Goal: Task Accomplishment & Management: Manage account settings

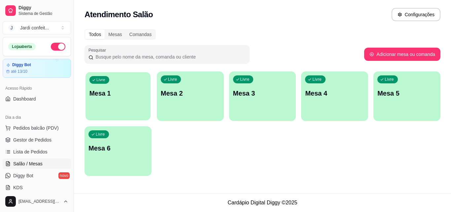
click at [119, 84] on div "Livre Mesa 1" at bounding box center [118, 92] width 65 height 40
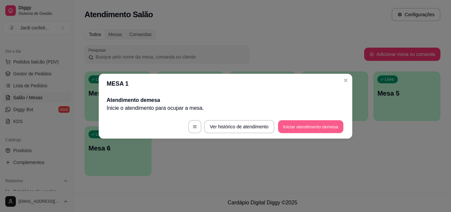
click at [279, 125] on button "Iniciar atendimento de mesa" at bounding box center [310, 126] width 65 height 13
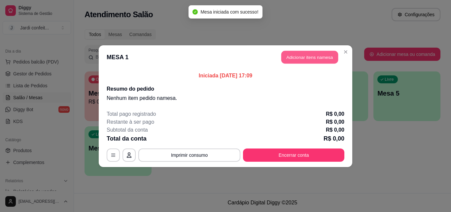
click at [313, 59] on button "Adicionar itens na mesa" at bounding box center [309, 57] width 57 height 13
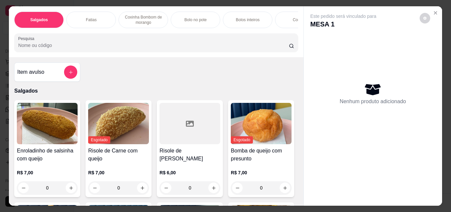
scroll to position [33, 0]
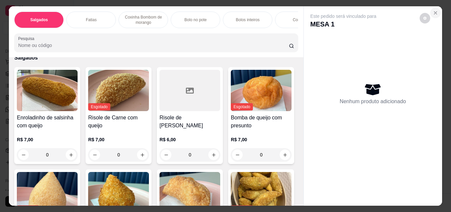
click at [433, 11] on icon "Close" at bounding box center [435, 12] width 5 height 5
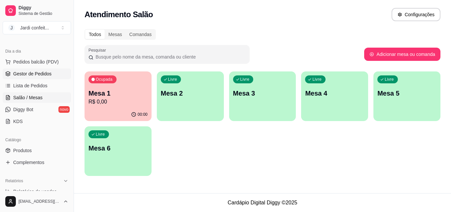
click at [33, 78] on link "Gestor de Pedidos" at bounding box center [37, 73] width 68 height 11
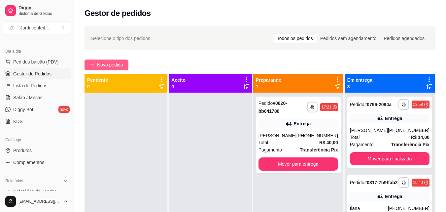
click at [104, 66] on span "Novo pedido" at bounding box center [110, 64] width 26 height 7
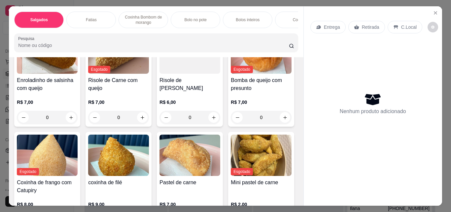
scroll to position [99, 0]
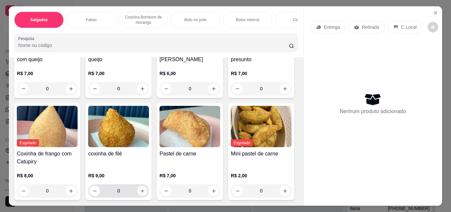
click at [148, 194] on button "increase-product-quantity" at bounding box center [142, 191] width 10 height 10
type input "1"
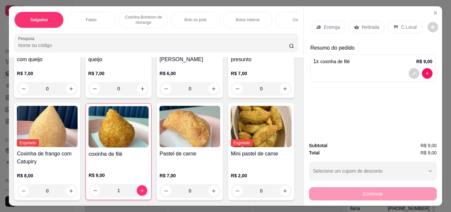
click at [359, 29] on div "Retirada" at bounding box center [366, 27] width 37 height 13
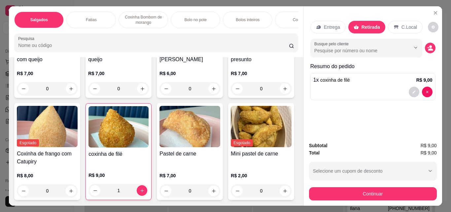
drag, startPoint x: 338, startPoint y: 198, endPoint x: 334, endPoint y: 191, distance: 8.2
click at [338, 197] on div "Subtotal R$ 9,00 Total R$ 9,00 Selecione um cupom de desconto Selecione um cupo…" at bounding box center [373, 170] width 138 height 69
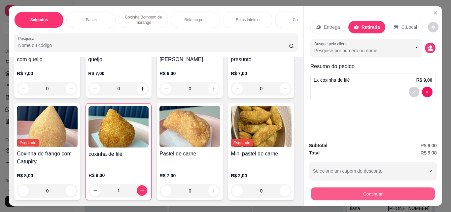
click at [330, 194] on button "Continuar" at bounding box center [373, 193] width 124 height 13
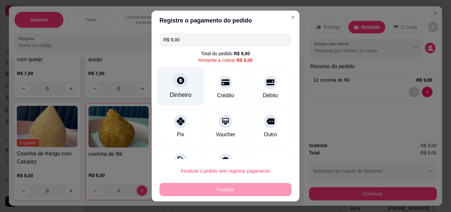
click at [188, 95] on div "Dinheiro" at bounding box center [180, 86] width 47 height 39
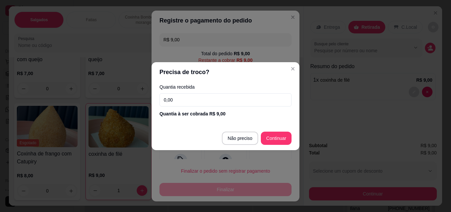
click at [255, 99] on input "0,00" at bounding box center [225, 99] width 132 height 13
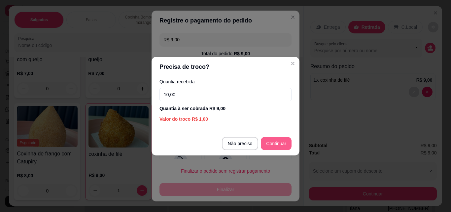
type input "10,00"
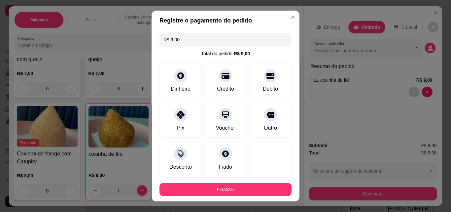
type input "R$ 0,00"
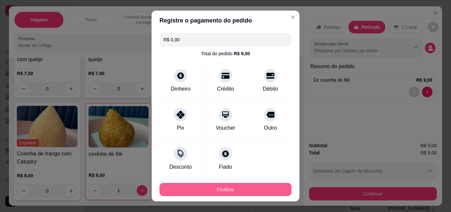
click at [221, 189] on button "Finalizar" at bounding box center [225, 189] width 132 height 13
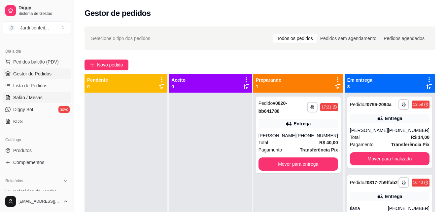
click at [32, 101] on link "Salão / Mesas" at bounding box center [37, 97] width 68 height 11
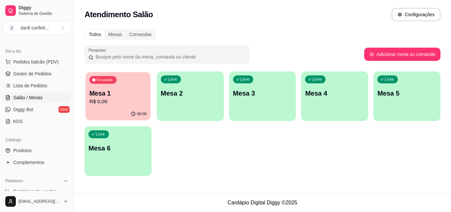
click at [128, 108] on div "00:00" at bounding box center [118, 114] width 65 height 13
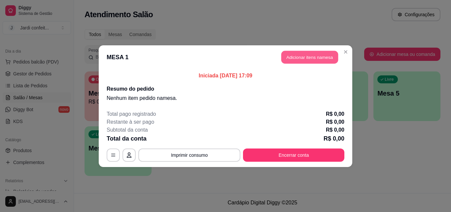
click at [325, 61] on button "Adicionar itens na mesa" at bounding box center [309, 57] width 57 height 13
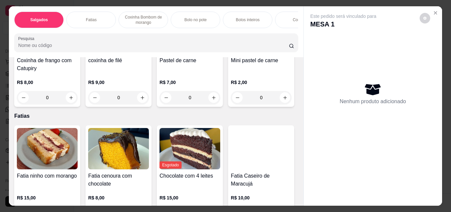
scroll to position [198, 0]
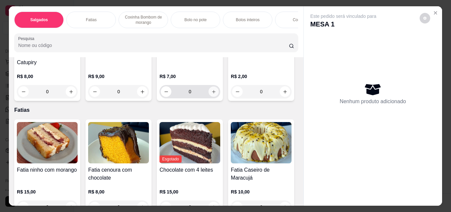
click at [211, 94] on icon "increase-product-quantity" at bounding box center [213, 91] width 5 height 5
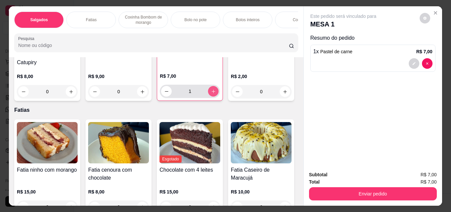
click at [208, 96] on button "increase-product-quantity" at bounding box center [213, 91] width 11 height 11
type input "2"
click at [150, 20] on p "Coxinha Bombom de morango" at bounding box center [143, 20] width 38 height 11
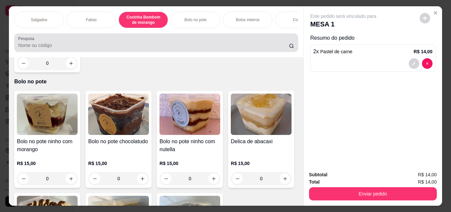
scroll to position [17, 0]
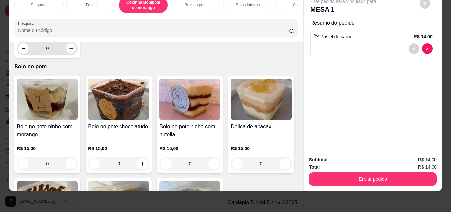
click at [69, 51] on icon "increase-product-quantity" at bounding box center [71, 48] width 5 height 5
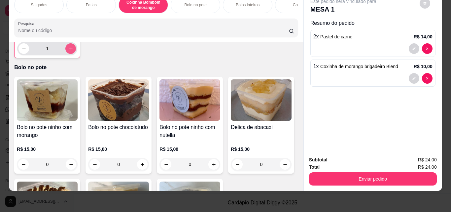
type input "1"
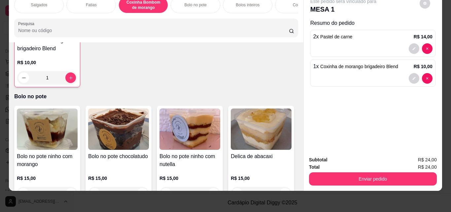
scroll to position [526, 0]
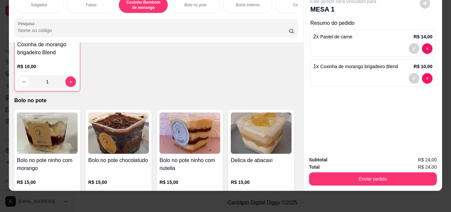
click at [293, 14] on div "Salgados [PERSON_NAME] Bombom de morango Bolo no pote Bolos inteiros Cookies Do…" at bounding box center [156, 16] width 294 height 51
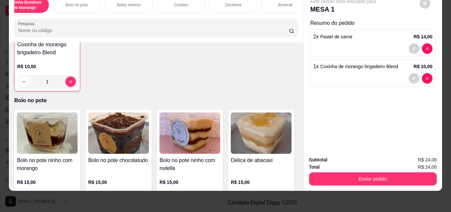
scroll to position [0, 132]
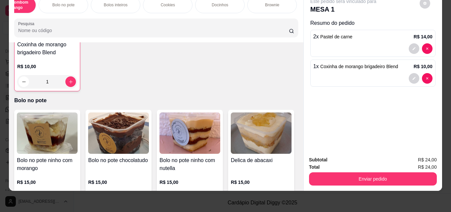
click at [289, 14] on div "Salgados [PERSON_NAME] Bombom de morango Bolo no pote Bolos inteiros Cookies Do…" at bounding box center [156, 16] width 294 height 51
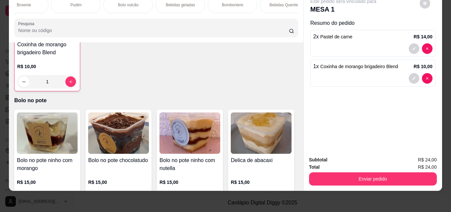
scroll to position [0, 392]
click at [281, 3] on p "Bebidas Quentes" at bounding box center [273, 4] width 30 height 5
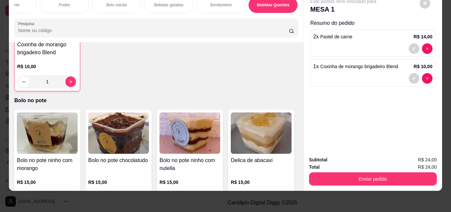
scroll to position [2625, 0]
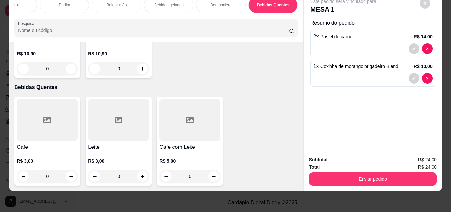
click at [164, 4] on div "Bebidas geladas" at bounding box center [169, 5] width 50 height 17
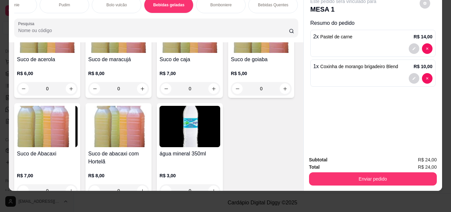
scroll to position [1970, 0]
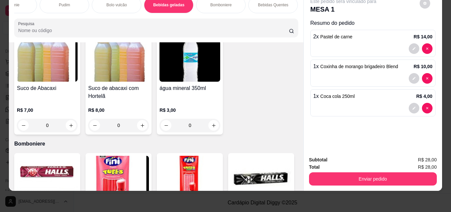
type input "2"
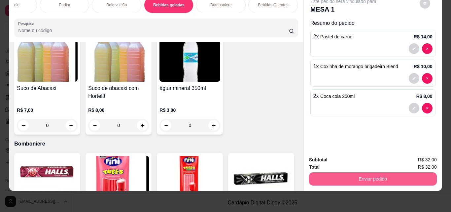
click at [351, 176] on button "Enviar pedido" at bounding box center [373, 178] width 128 height 13
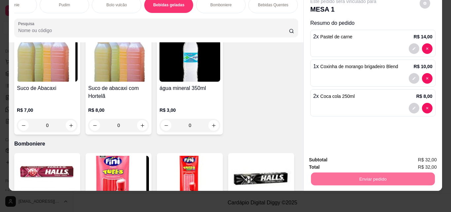
click at [418, 156] on button "Enviar pedido" at bounding box center [419, 157] width 37 height 13
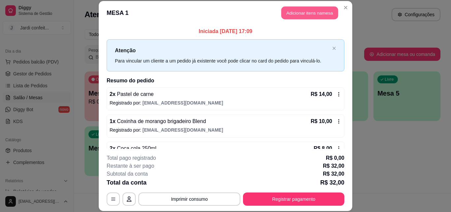
click at [329, 14] on button "Adicionar itens na mesa" at bounding box center [309, 13] width 57 height 13
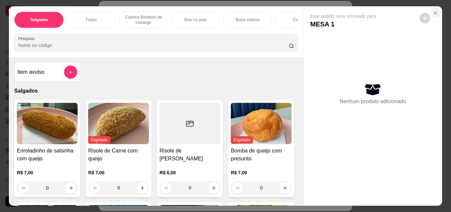
click at [435, 10] on icon "Close" at bounding box center [435, 12] width 5 height 5
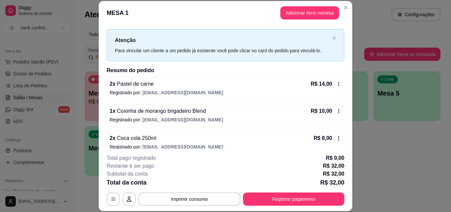
scroll to position [18, 0]
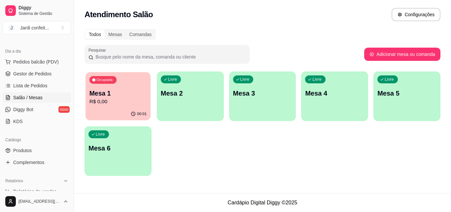
click at [121, 105] on p "R$ 0,00" at bounding box center [117, 102] width 57 height 8
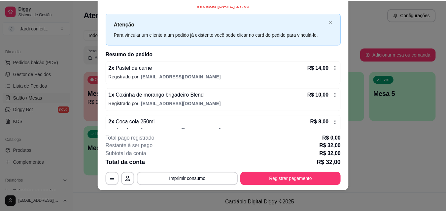
scroll to position [0, 0]
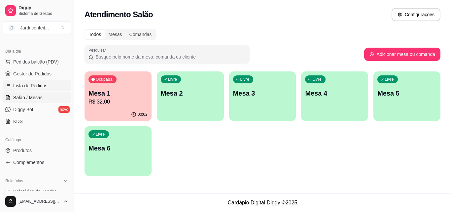
click at [44, 84] on span "Lista de Pedidos" at bounding box center [30, 85] width 34 height 7
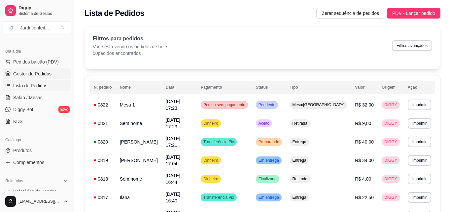
click at [47, 76] on span "Gestor de Pedidos" at bounding box center [32, 73] width 38 height 7
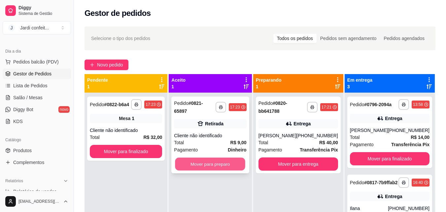
click at [212, 158] on button "Mover para preparo" at bounding box center [210, 163] width 70 height 13
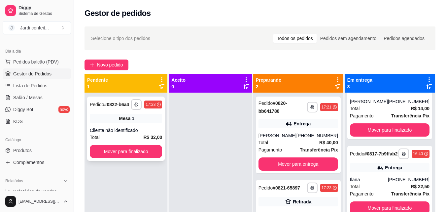
click at [117, 123] on div "**********" at bounding box center [126, 128] width 78 height 64
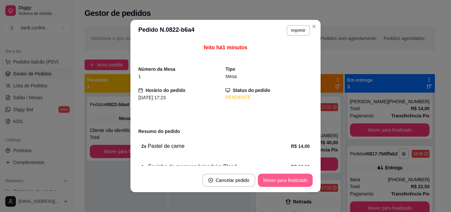
click at [301, 175] on button "Mover para finalizado" at bounding box center [285, 179] width 55 height 13
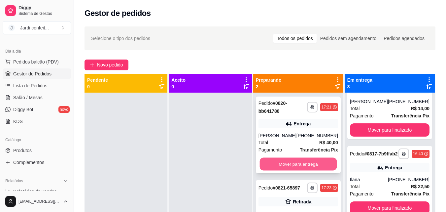
click at [296, 161] on button "Mover para entrega" at bounding box center [297, 163] width 77 height 13
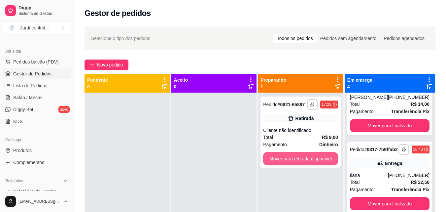
click at [296, 161] on button "Mover para retirada disponível" at bounding box center [300, 158] width 75 height 13
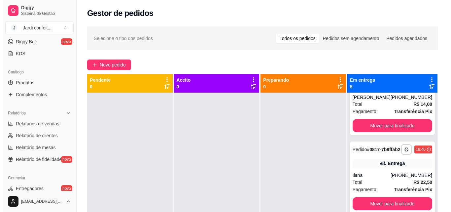
scroll to position [99, 0]
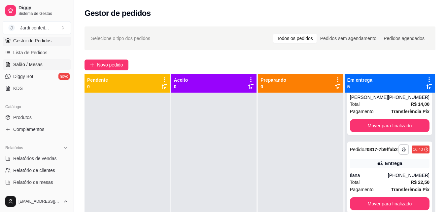
click at [34, 64] on span "Salão / Mesas" at bounding box center [27, 64] width 29 height 7
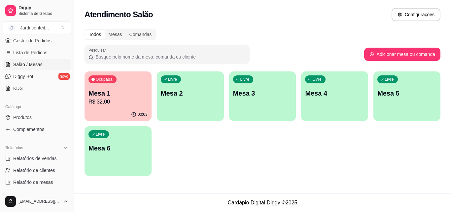
click at [127, 90] on p "Mesa 1" at bounding box center [117, 92] width 59 height 9
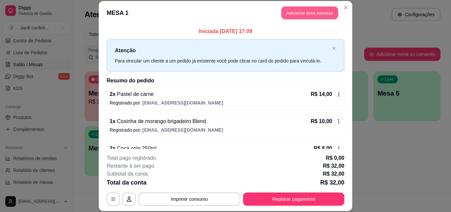
click at [320, 15] on button "Adicionar itens na mesa" at bounding box center [309, 13] width 57 height 13
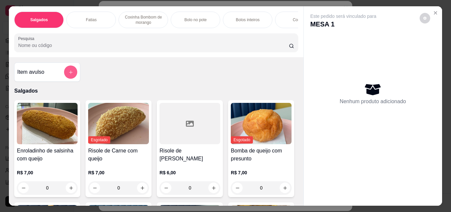
click at [68, 75] on icon "add-separate-item" at bounding box center [70, 72] width 5 height 5
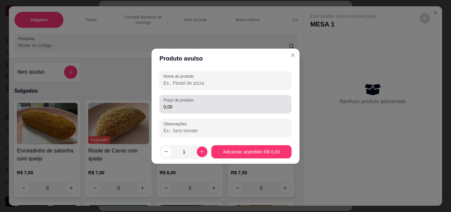
click at [199, 102] on div "0,00" at bounding box center [225, 103] width 124 height 13
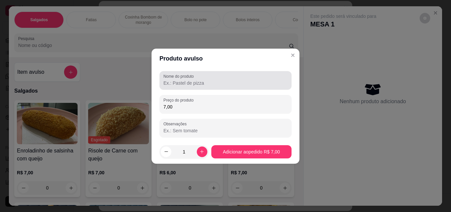
type input "7,00"
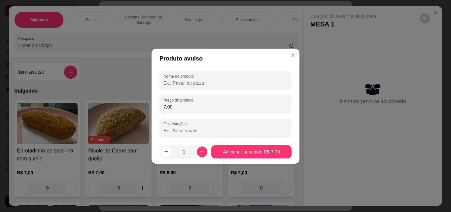
click at [198, 85] on input "Nome do produto" at bounding box center [225, 83] width 124 height 7
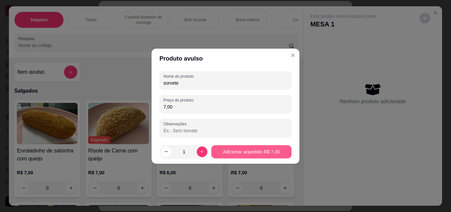
type input "sorvete"
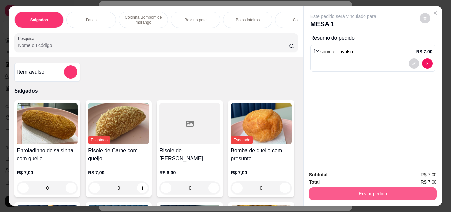
click at [385, 188] on button "Enviar pedido" at bounding box center [373, 193] width 128 height 13
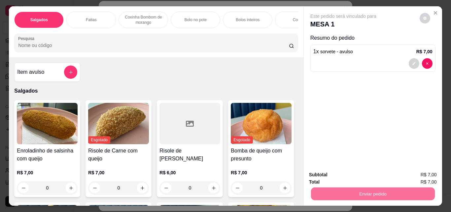
click at [410, 171] on button "Enviar pedido" at bounding box center [419, 174] width 36 height 12
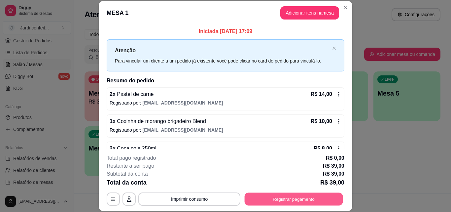
click at [260, 196] on button "Registrar pagamento" at bounding box center [294, 198] width 98 height 13
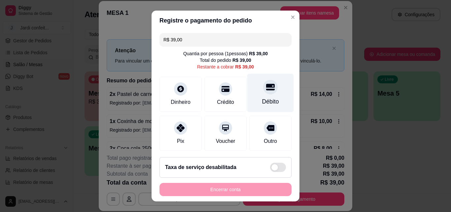
click at [254, 95] on div "Débito" at bounding box center [270, 93] width 47 height 39
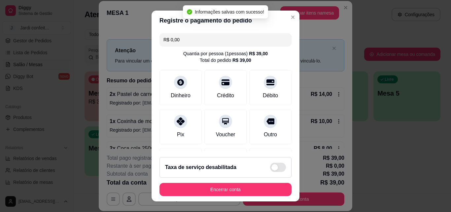
type input "R$ 0,00"
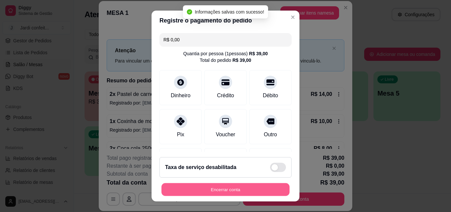
click at [239, 184] on button "Encerrar conta" at bounding box center [225, 189] width 128 height 13
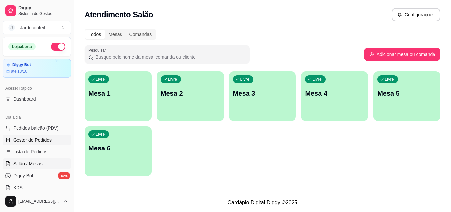
click at [40, 140] on span "Gestor de Pedidos" at bounding box center [32, 139] width 38 height 7
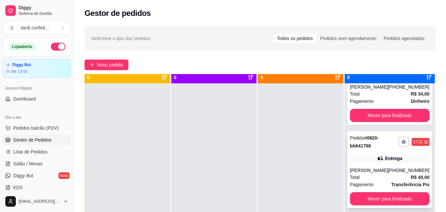
scroll to position [18, 0]
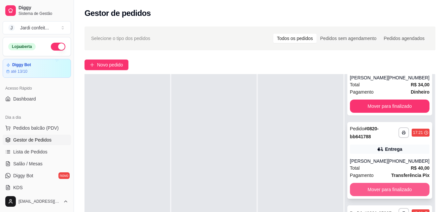
click at [390, 183] on button "Mover para finalizado" at bounding box center [390, 189] width 80 height 13
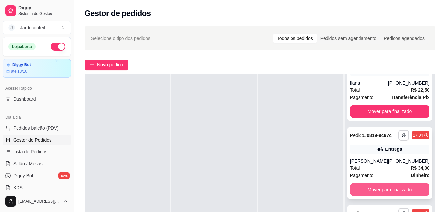
scroll to position [128, 0]
click at [393, 183] on button "Mover para finalizado" at bounding box center [389, 189] width 77 height 13
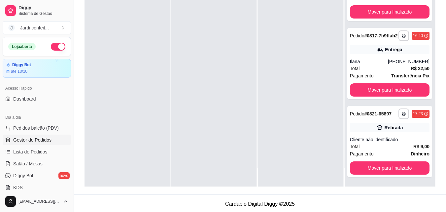
scroll to position [101, 0]
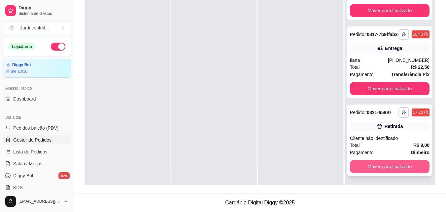
click at [408, 169] on button "Mover para finalizado" at bounding box center [390, 166] width 80 height 13
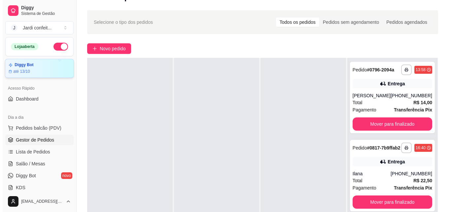
scroll to position [0, 0]
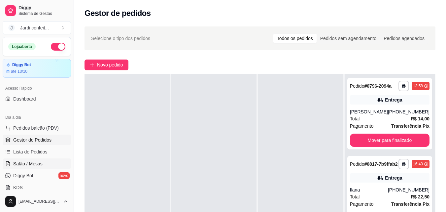
click at [19, 165] on span "Salão / Mesas" at bounding box center [27, 163] width 29 height 7
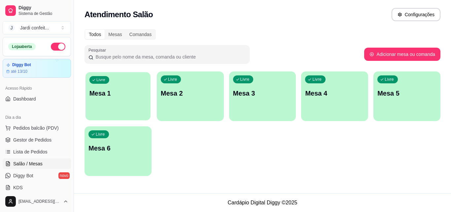
click at [120, 89] on p "Mesa 1" at bounding box center [117, 93] width 57 height 9
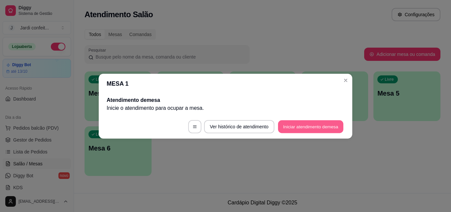
click at [302, 125] on button "Iniciar atendimento de mesa" at bounding box center [310, 126] width 65 height 13
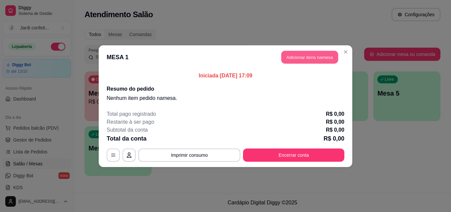
click at [321, 55] on button "Adicionar itens na mesa" at bounding box center [309, 57] width 57 height 13
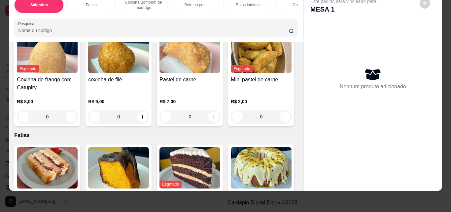
scroll to position [165, 0]
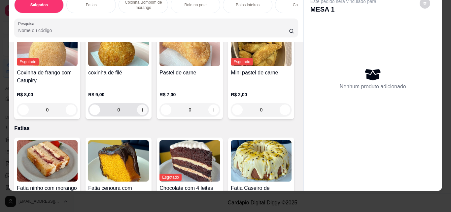
click at [148, 113] on button "increase-product-quantity" at bounding box center [142, 109] width 11 height 11
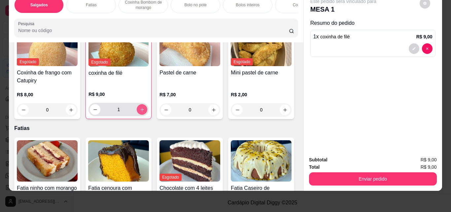
type input "1"
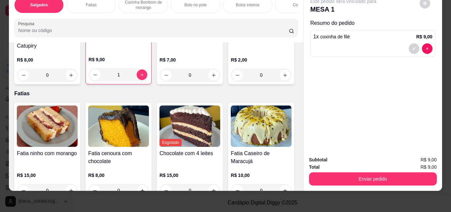
scroll to position [231, 0]
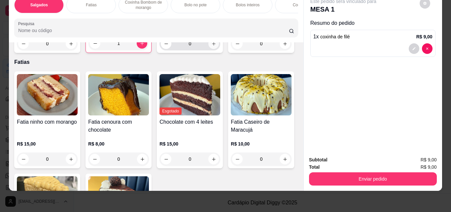
click at [211, 46] on icon "increase-product-quantity" at bounding box center [213, 43] width 5 height 5
type input "1"
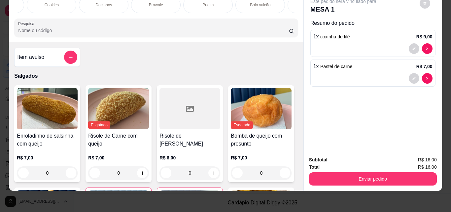
scroll to position [0, 392]
click at [154, 2] on p "Bebidas geladas" at bounding box center [168, 4] width 29 height 5
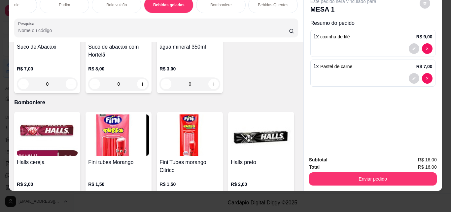
scroll to position [2035, 0]
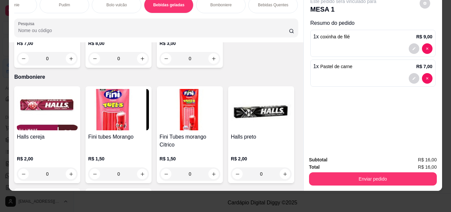
type input "1"
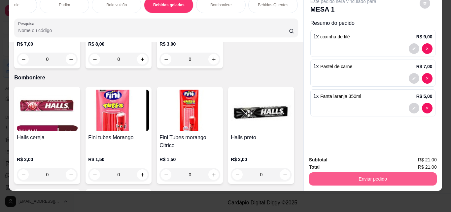
click at [356, 172] on button "Enviar pedido" at bounding box center [373, 178] width 128 height 13
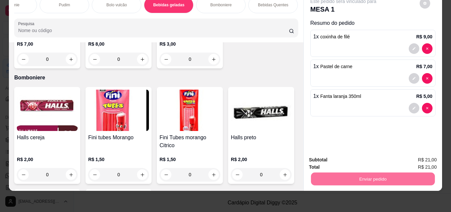
click at [423, 157] on button "Enviar pedido" at bounding box center [419, 157] width 36 height 12
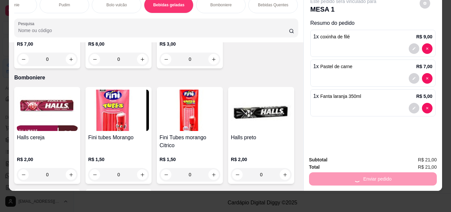
scroll to position [0, 0]
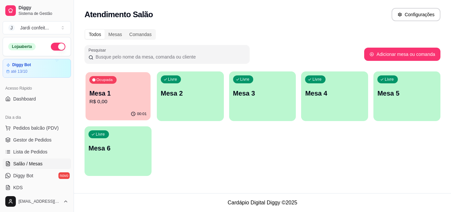
click at [111, 101] on p "R$ 0,00" at bounding box center [117, 102] width 57 height 8
click at [22, 136] on span "Gestor de Pedidos" at bounding box center [32, 139] width 38 height 7
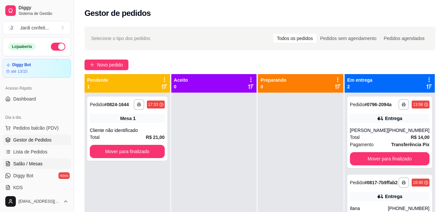
click at [41, 163] on span "Salão / Mesas" at bounding box center [27, 163] width 29 height 7
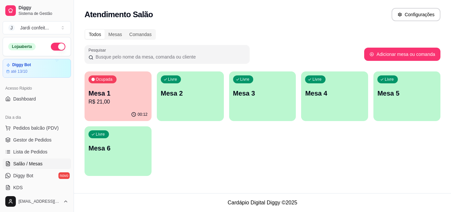
click at [116, 110] on div "00:12" at bounding box center [118, 114] width 67 height 13
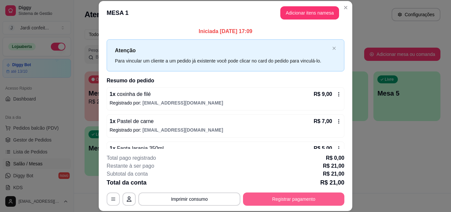
click at [284, 196] on button "Registrar pagamento" at bounding box center [293, 198] width 101 height 13
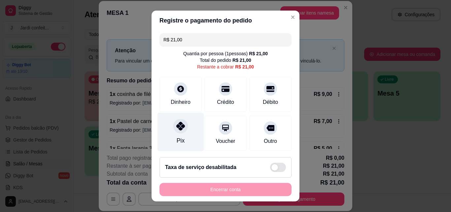
click at [177, 134] on div "Pix" at bounding box center [180, 132] width 47 height 39
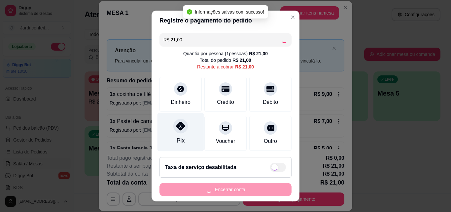
type input "R$ 0,00"
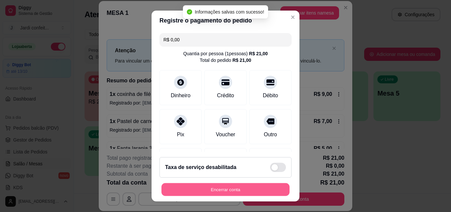
click at [233, 191] on button "Encerrar conta" at bounding box center [225, 189] width 128 height 13
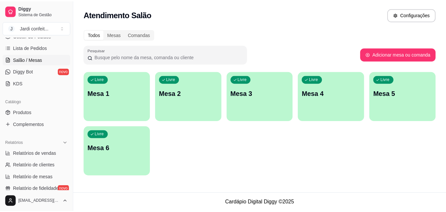
scroll to position [99, 0]
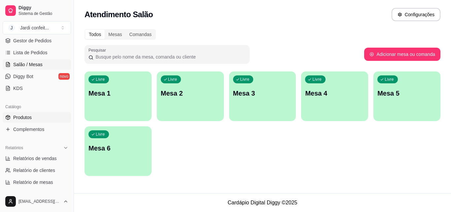
click at [22, 117] on span "Produtos" at bounding box center [22, 117] width 18 height 7
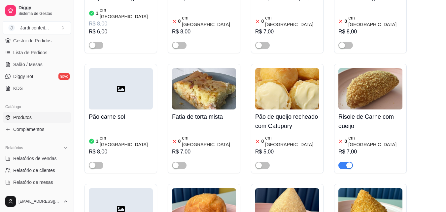
scroll to position [297, 0]
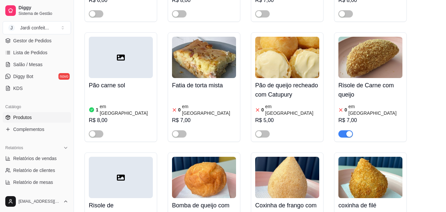
click at [347, 131] on div "button" at bounding box center [349, 134] width 6 height 6
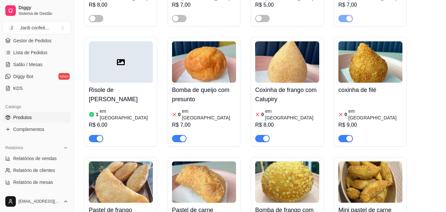
scroll to position [429, 0]
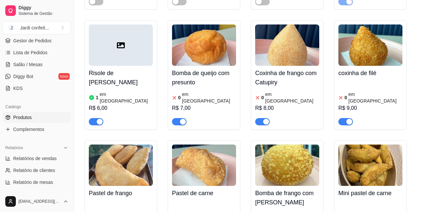
click at [370, 80] on div "0 em estoque R$ 9,00" at bounding box center [370, 102] width 64 height 45
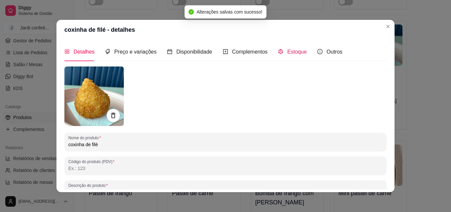
click at [279, 51] on icon "code-sandbox" at bounding box center [281, 51] width 4 height 5
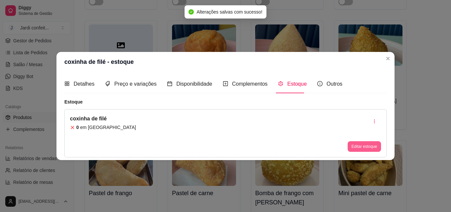
click at [362, 145] on button "Editar estoque" at bounding box center [364, 146] width 33 height 11
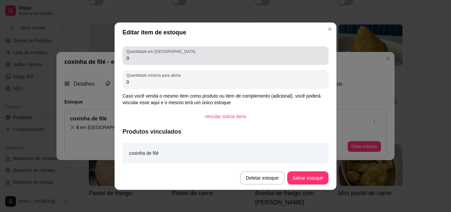
click at [138, 55] on input "0" at bounding box center [225, 58] width 198 height 7
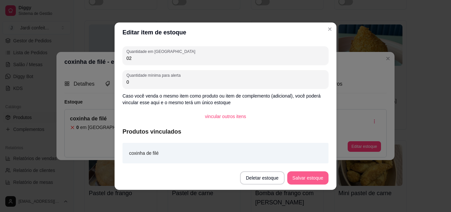
type input "02"
click at [301, 177] on button "Salvar estoque" at bounding box center [307, 177] width 41 height 13
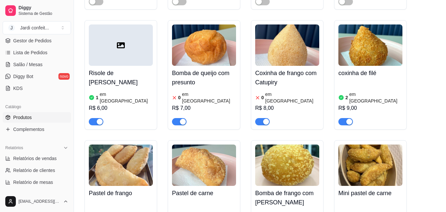
click at [295, 70] on div "Coxinha de frango com Catupiry 0 em estoque R$ 8,00" at bounding box center [287, 95] width 64 height 59
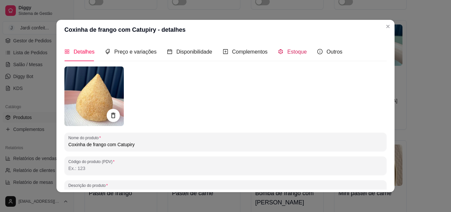
click at [287, 51] on span "Estoque" at bounding box center [296, 52] width 19 height 6
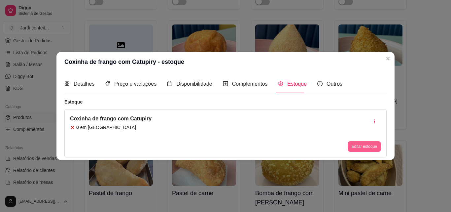
click at [367, 150] on button "Editar estoque" at bounding box center [364, 146] width 33 height 11
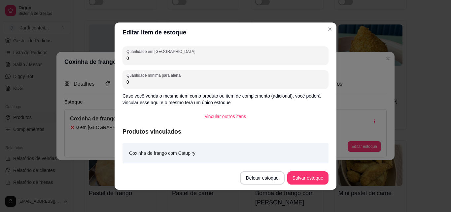
click at [241, 55] on input "0" at bounding box center [225, 58] width 198 height 7
type input "02"
click at [306, 177] on button "Salvar estoque" at bounding box center [308, 177] width 40 height 13
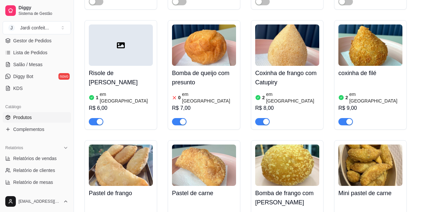
click at [181, 119] on div "button" at bounding box center [183, 122] width 6 height 6
click at [51, 39] on link "Gestor de Pedidos" at bounding box center [37, 40] width 68 height 11
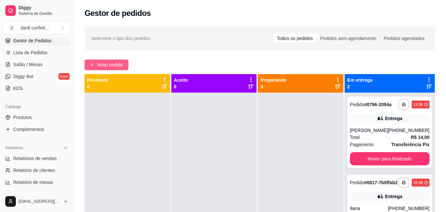
click at [120, 59] on button "Novo pedido" at bounding box center [107, 64] width 44 height 11
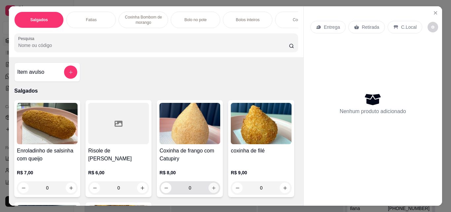
click at [211, 189] on icon "increase-product-quantity" at bounding box center [213, 187] width 5 height 5
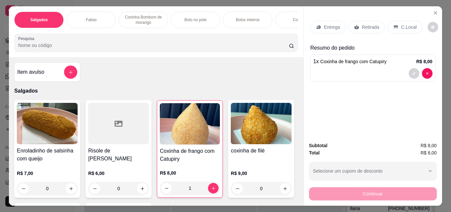
click at [359, 21] on div "Retirada" at bounding box center [366, 27] width 37 height 13
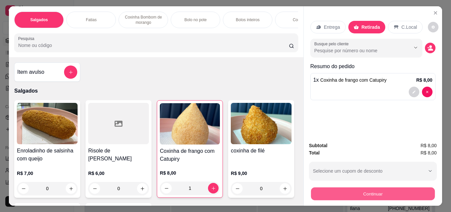
click at [326, 190] on button "Continuar" at bounding box center [373, 193] width 124 height 13
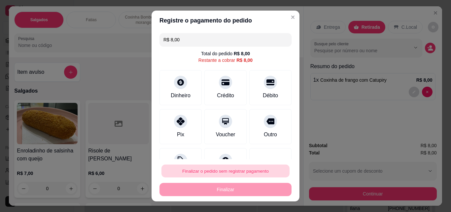
click at [217, 173] on button "Finalizar o pedido sem registrar pagamento" at bounding box center [225, 170] width 128 height 13
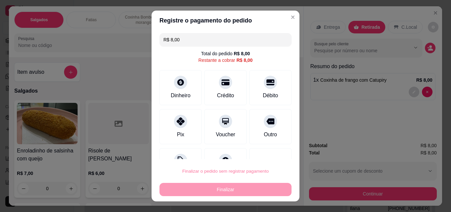
click at [256, 148] on button "Confirmar" at bounding box center [262, 152] width 23 height 10
type input "0"
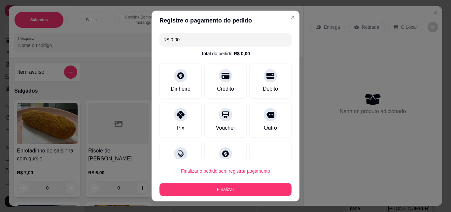
type input "R$ 0,00"
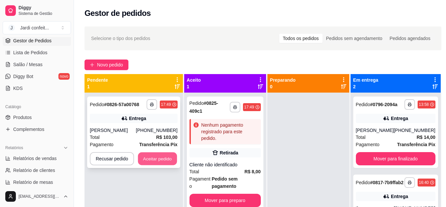
click at [143, 160] on button "Aceitar pedido" at bounding box center [157, 158] width 39 height 13
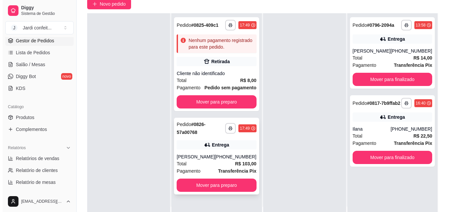
scroll to position [99, 0]
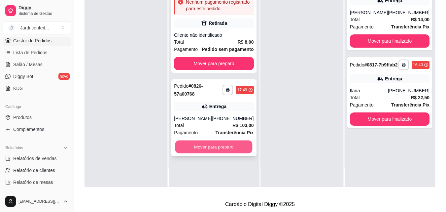
click at [236, 150] on button "Mover para preparo" at bounding box center [213, 146] width 77 height 13
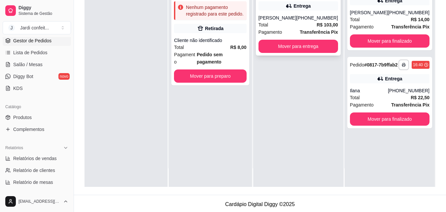
click at [304, 30] on strong "Transferência Pix" at bounding box center [319, 31] width 38 height 5
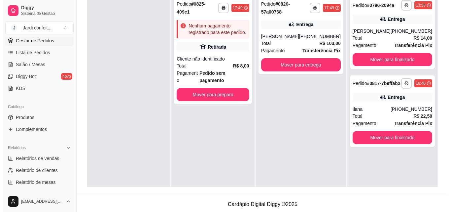
scroll to position [0, 0]
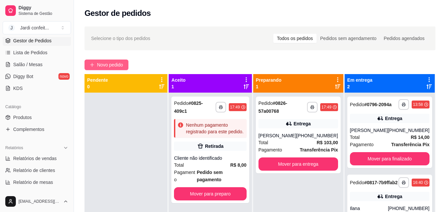
click at [111, 66] on span "Novo pedido" at bounding box center [110, 64] width 26 height 7
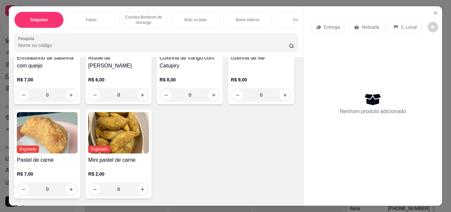
scroll to position [99, 0]
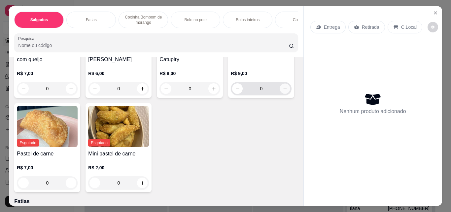
click at [280, 94] on button "increase-product-quantity" at bounding box center [285, 89] width 10 height 10
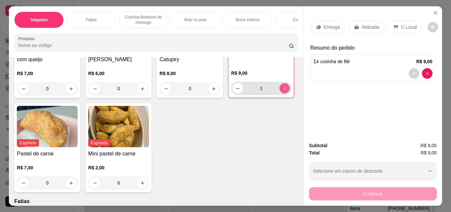
click at [280, 93] on button "increase-product-quantity" at bounding box center [285, 88] width 10 height 10
type input "2"
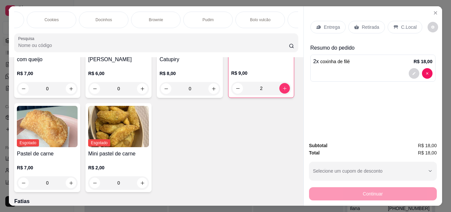
scroll to position [0, 392]
click at [160, 20] on div "Bebidas geladas" at bounding box center [169, 20] width 50 height 17
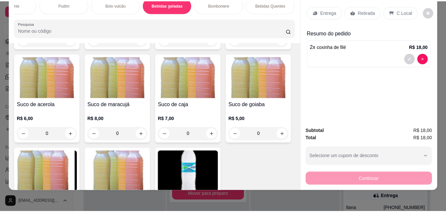
scroll to position [1867, 0]
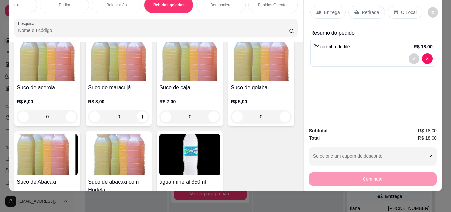
type input "1"
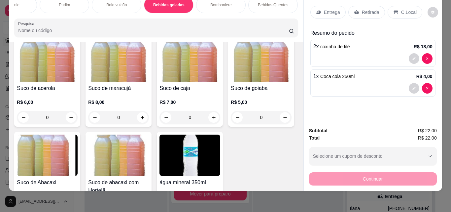
click at [363, 10] on p "Retirada" at bounding box center [370, 12] width 17 height 7
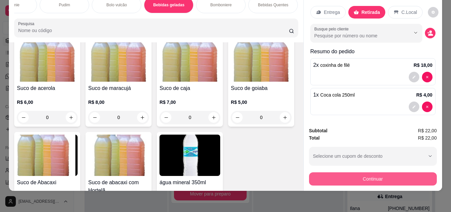
click at [380, 174] on button "Continuar" at bounding box center [373, 178] width 128 height 13
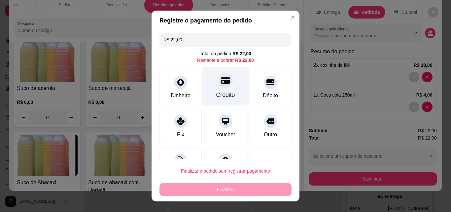
click at [216, 92] on div "Crédito" at bounding box center [225, 94] width 19 height 9
type input "R$ 0,00"
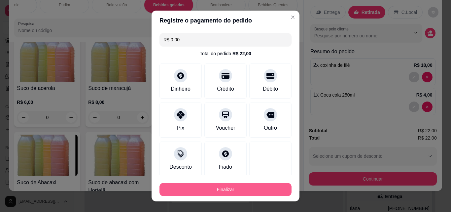
click at [164, 193] on button "Finalizar" at bounding box center [225, 189] width 132 height 13
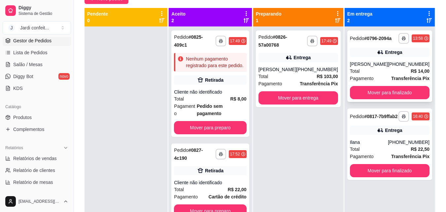
click at [405, 69] on div "Total R$ 14,00" at bounding box center [390, 70] width 80 height 7
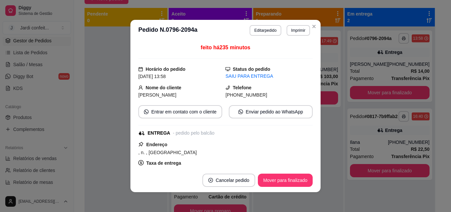
click at [227, 35] on header "**********" at bounding box center [225, 30] width 190 height 21
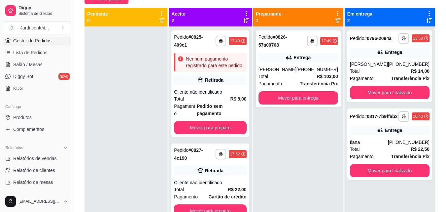
scroll to position [18, 0]
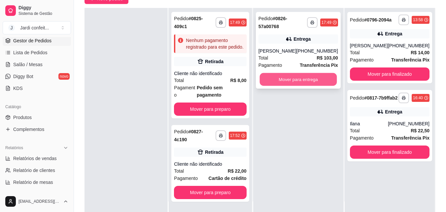
click at [314, 77] on button "Mover para entrega" at bounding box center [297, 79] width 77 height 13
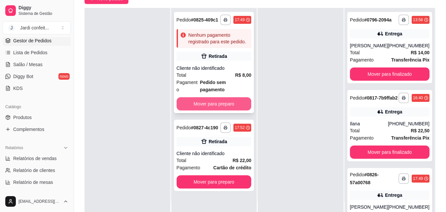
click at [247, 97] on button "Mover para preparo" at bounding box center [214, 103] width 75 height 13
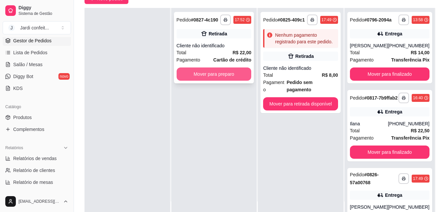
click at [218, 76] on button "Mover para preparo" at bounding box center [214, 73] width 75 height 13
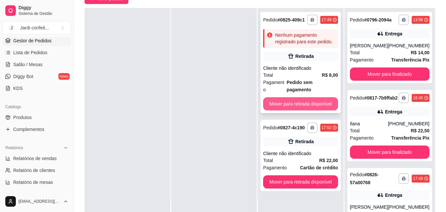
click at [298, 97] on button "Mover para retirada disponível" at bounding box center [300, 103] width 75 height 13
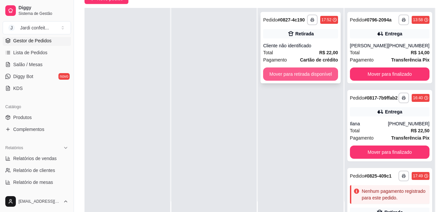
click at [302, 79] on button "Mover para retirada disponível" at bounding box center [300, 73] width 75 height 13
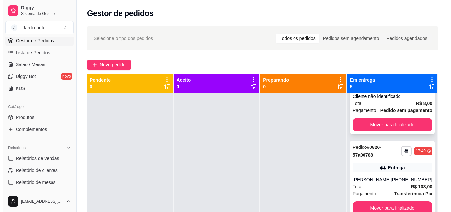
scroll to position [247, 0]
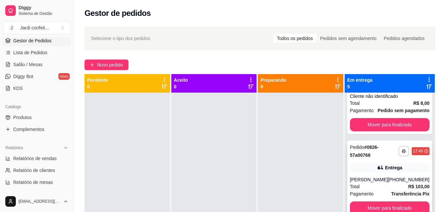
click at [396, 164] on div "Entrega" at bounding box center [393, 167] width 17 height 7
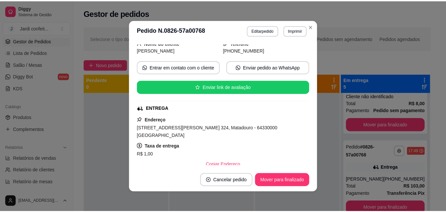
scroll to position [132, 0]
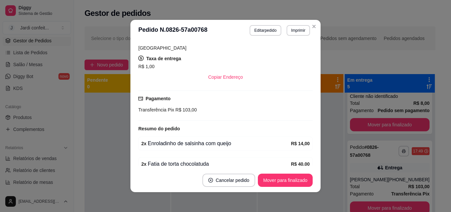
click at [303, 106] on div "Transferência Pix R$ 103,00" at bounding box center [225, 109] width 174 height 7
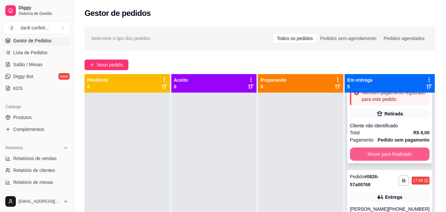
scroll to position [115, 0]
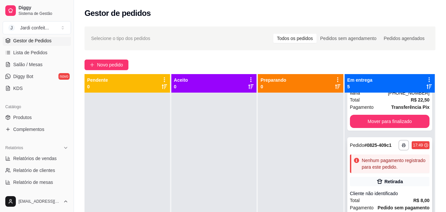
click at [376, 149] on div "Pedido # 0825-409c1" at bounding box center [371, 145] width 42 height 8
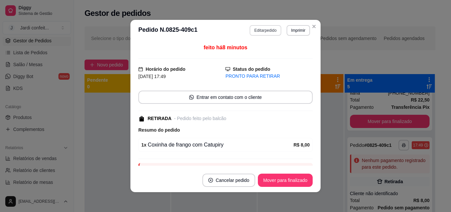
click at [270, 28] on button "Editar pedido" at bounding box center [265, 30] width 31 height 11
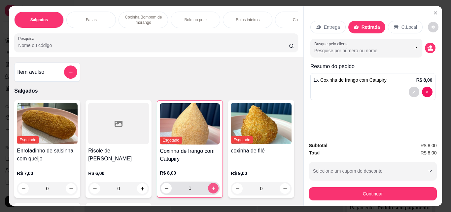
click at [211, 190] on icon "increase-product-quantity" at bounding box center [213, 188] width 5 height 5
click at [69, 73] on icon "add-separate-item" at bounding box center [70, 72] width 5 height 5
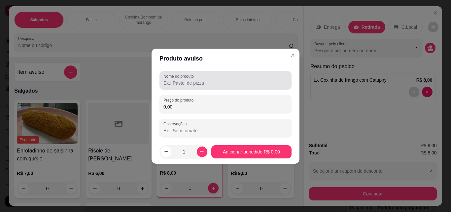
click at [189, 85] on input "Nome do produto" at bounding box center [225, 83] width 124 height 7
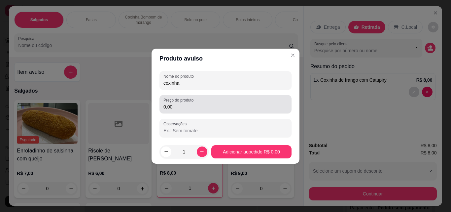
type input "coxinha"
click at [207, 102] on div "0,00" at bounding box center [225, 103] width 124 height 13
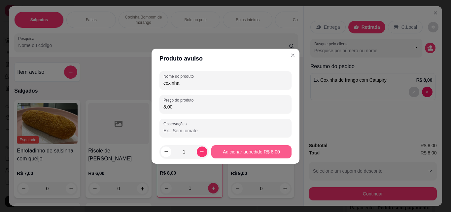
type input "8,00"
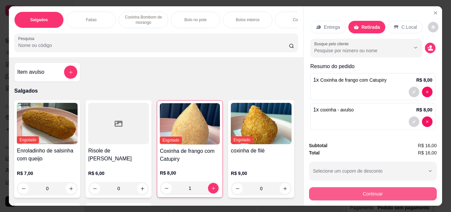
click at [369, 191] on button "Continuar" at bounding box center [373, 193] width 128 height 13
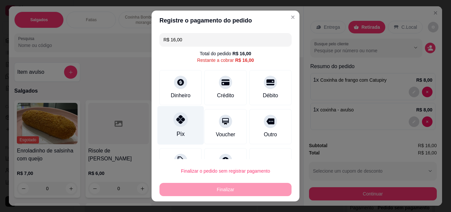
click at [187, 118] on div "Pix" at bounding box center [180, 125] width 47 height 39
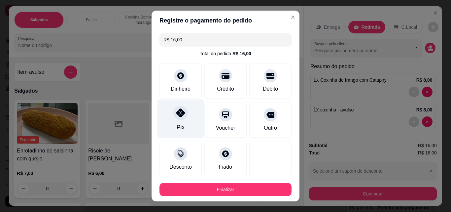
type input "R$ 0,00"
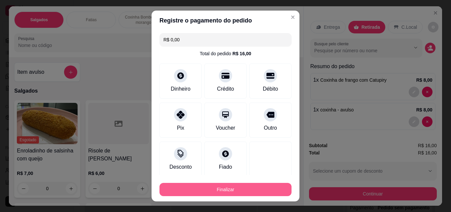
click at [217, 185] on button "Finalizar" at bounding box center [225, 189] width 132 height 13
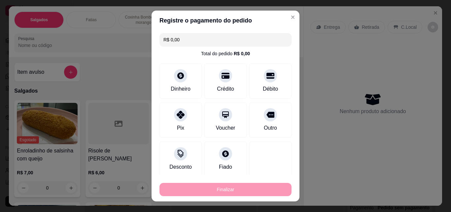
type input "0"
type input "-R$ 16,00"
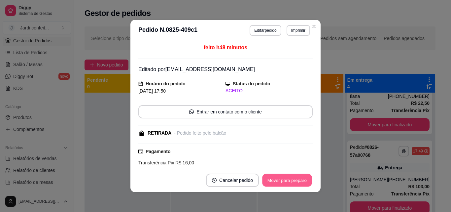
click at [288, 180] on button "Mover para preparo" at bounding box center [287, 180] width 50 height 13
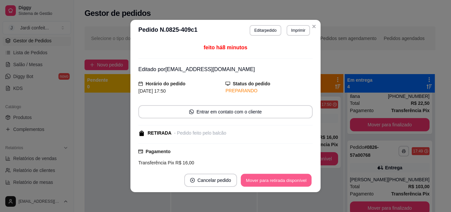
click at [288, 180] on button "Mover para retirada disponível" at bounding box center [276, 180] width 71 height 13
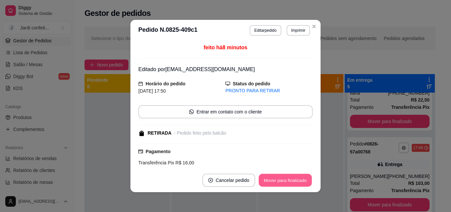
click at [288, 180] on button "Mover para finalizado" at bounding box center [285, 180] width 53 height 13
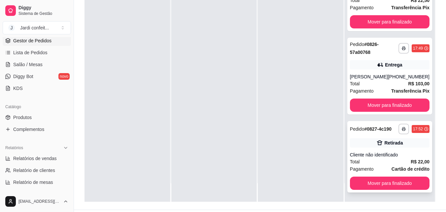
scroll to position [101, 0]
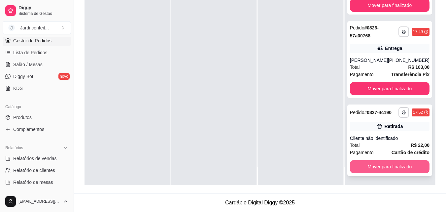
click at [377, 166] on button "Mover para finalizado" at bounding box center [390, 166] width 80 height 13
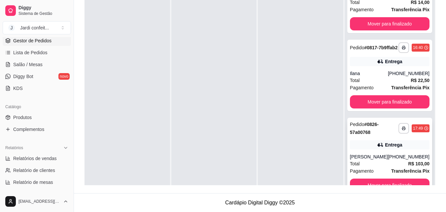
scroll to position [45, 0]
click at [399, 181] on button "Mover para finalizado" at bounding box center [390, 184] width 80 height 13
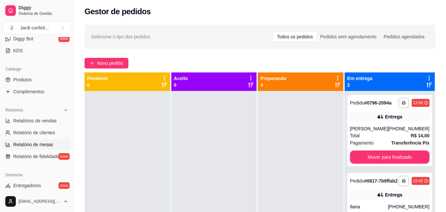
scroll to position [132, 0]
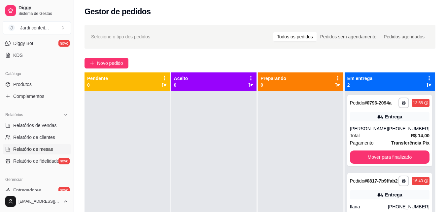
click at [48, 87] on link "Produtos" at bounding box center [37, 84] width 68 height 11
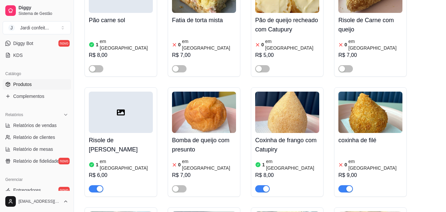
scroll to position [363, 0]
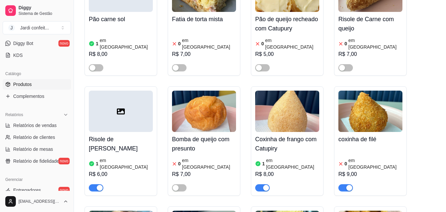
click at [344, 184] on span "button" at bounding box center [345, 187] width 15 height 7
click at [280, 157] on article "em [GEOGRAPHIC_DATA]" at bounding box center [292, 163] width 53 height 13
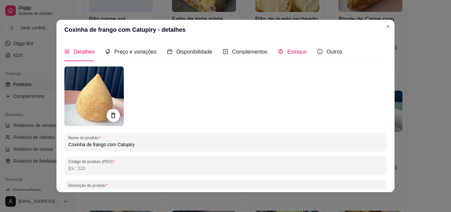
click at [289, 55] on div "Estoque" at bounding box center [292, 52] width 29 height 8
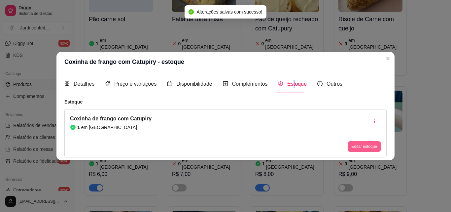
click at [363, 145] on button "Editar estoque" at bounding box center [364, 146] width 33 height 11
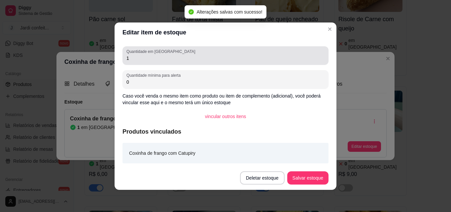
click at [193, 52] on div "1" at bounding box center [225, 55] width 198 height 13
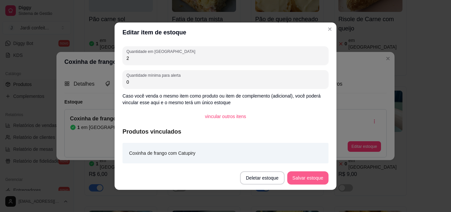
type input "2"
click at [298, 178] on button "Salvar estoque" at bounding box center [307, 177] width 41 height 13
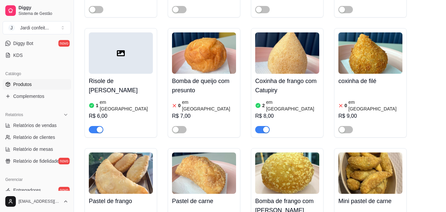
scroll to position [429, 0]
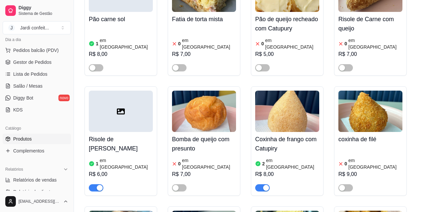
scroll to position [0, 0]
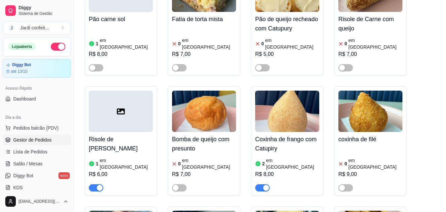
click at [48, 142] on span "Gestor de Pedidos" at bounding box center [32, 139] width 38 height 7
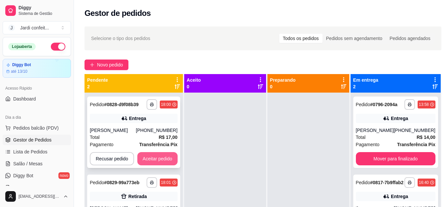
click at [161, 156] on button "Aceitar pedido" at bounding box center [157, 158] width 40 height 13
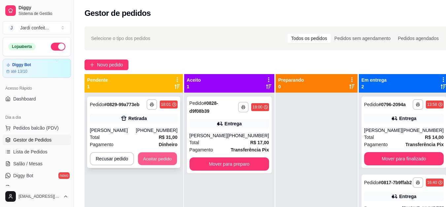
click at [164, 158] on button "Aceitar pedido" at bounding box center [157, 158] width 39 height 13
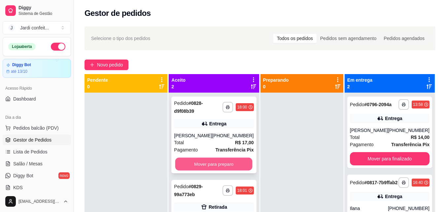
click at [196, 166] on button "Mover para preparo" at bounding box center [213, 163] width 77 height 13
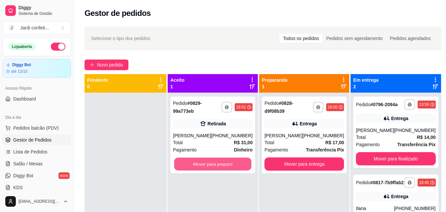
click at [196, 166] on button "Mover para preparo" at bounding box center [212, 163] width 77 height 13
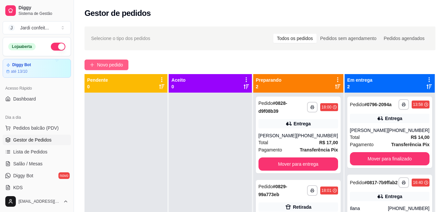
click at [113, 64] on span "Novo pedido" at bounding box center [110, 64] width 26 height 7
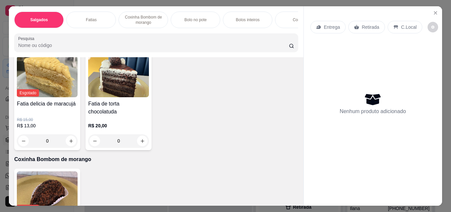
scroll to position [330, 0]
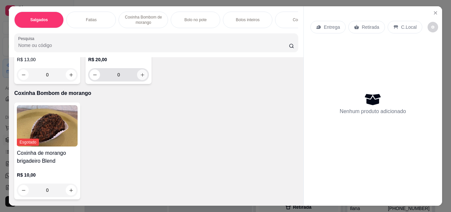
click at [145, 77] on icon "increase-product-quantity" at bounding box center [142, 74] width 5 height 5
type input "1"
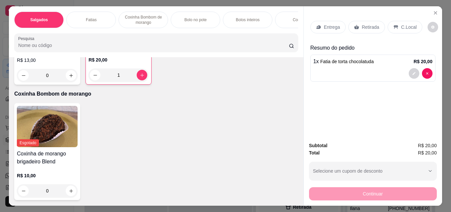
click at [362, 24] on p "Retirada" at bounding box center [370, 27] width 17 height 7
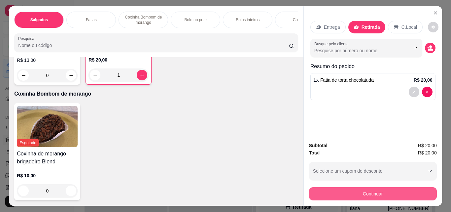
click at [340, 191] on button "Continuar" at bounding box center [373, 193] width 128 height 13
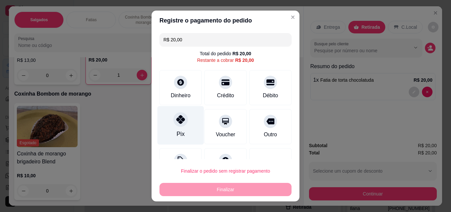
click at [183, 130] on div "Pix" at bounding box center [180, 125] width 47 height 39
type input "R$ 0,00"
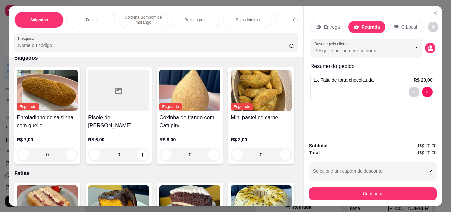
scroll to position [33, 0]
drag, startPoint x: 301, startPoint y: 68, endPoint x: 299, endPoint y: 63, distance: 5.8
click at [300, 63] on div "Salgados Fatias Coxinha Bombom de morango Bolo no pote Bolos inteiros Cookies D…" at bounding box center [225, 105] width 433 height 199
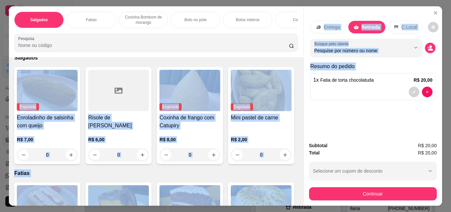
click at [253, 110] on div "Esgotado Enroladinho de salsinha com queijo R$ 7,00 0 Risole de Frango R$ 6,00 …" at bounding box center [156, 115] width 284 height 97
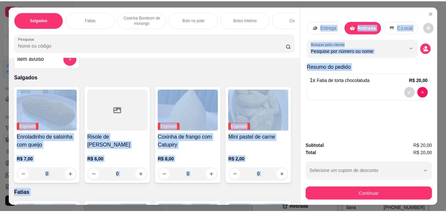
scroll to position [0, 0]
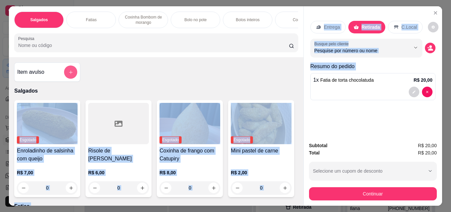
click at [73, 77] on button "add-separate-item" at bounding box center [70, 71] width 13 height 13
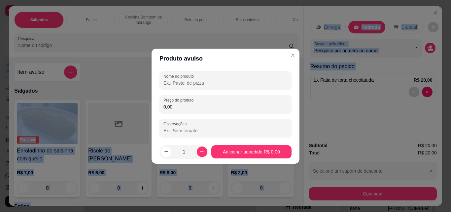
click at [188, 82] on input "Nome do produto" at bounding box center [225, 83] width 124 height 7
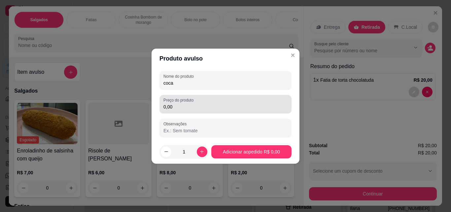
type input "coca"
click at [191, 112] on div "Preço do produto 0,00" at bounding box center [225, 104] width 132 height 18
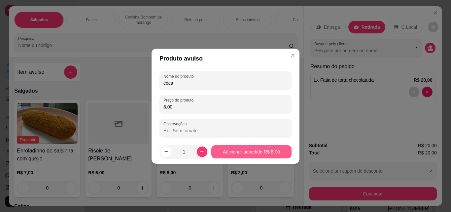
type input "8,00"
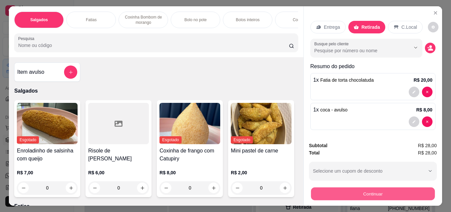
click at [381, 189] on button "Continuar" at bounding box center [373, 193] width 124 height 13
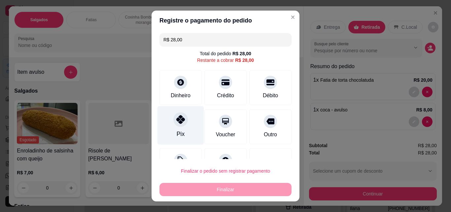
click at [177, 130] on div "Pix" at bounding box center [181, 133] width 8 height 9
type input "R$ 0,00"
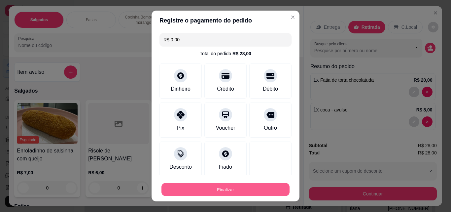
click at [267, 189] on button "Finalizar" at bounding box center [225, 189] width 128 height 13
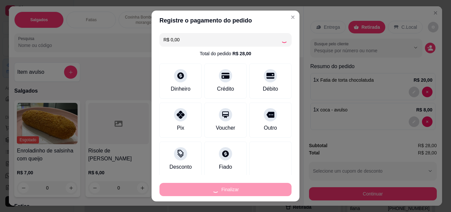
type input "0"
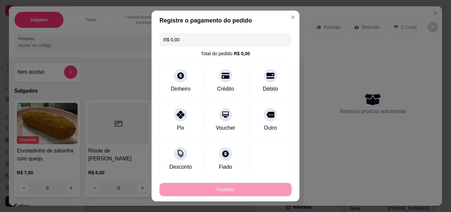
type input "-R$ 28,00"
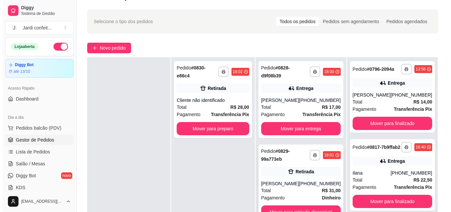
scroll to position [33, 0]
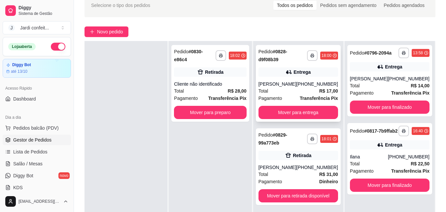
click at [289, 71] on icon at bounding box center [289, 72] width 7 height 7
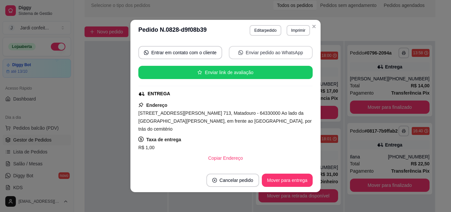
scroll to position [99, 0]
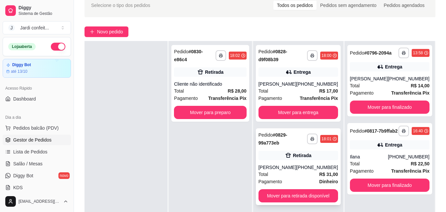
click at [282, 164] on div "[PERSON_NAME]" at bounding box center [277, 167] width 38 height 7
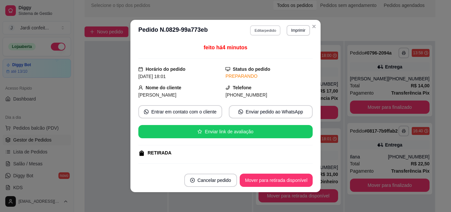
click at [257, 30] on button "Editar pedido" at bounding box center [265, 30] width 31 height 10
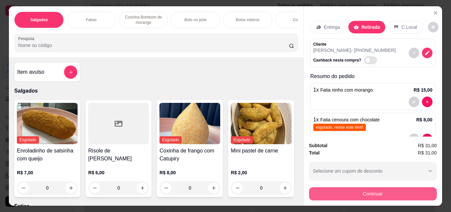
click at [348, 187] on button "Continuar" at bounding box center [373, 193] width 128 height 13
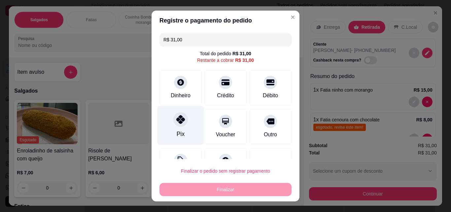
click at [180, 127] on div "Pix" at bounding box center [180, 125] width 47 height 39
type input "R$ 0,00"
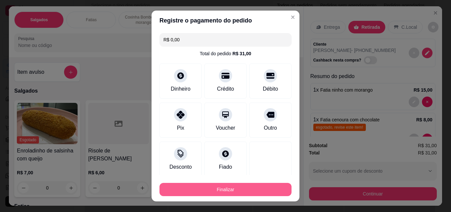
click at [238, 192] on button "Finalizar" at bounding box center [225, 189] width 132 height 13
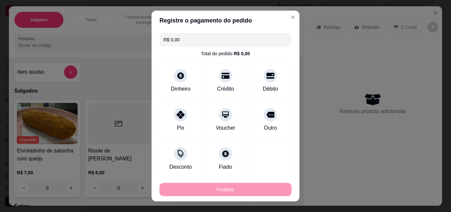
type input "0"
type input "-R$ 31,00"
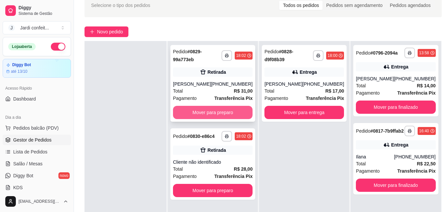
click at [226, 114] on button "Mover para preparo" at bounding box center [213, 112] width 80 height 13
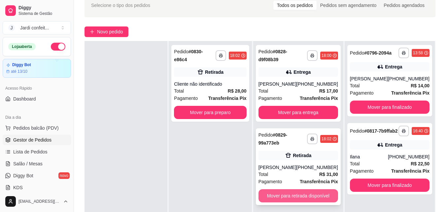
click at [293, 196] on button "Mover para retirada disponível" at bounding box center [298, 195] width 80 height 13
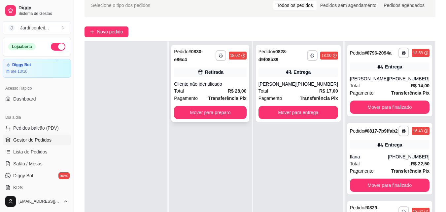
click at [206, 81] on div "Cliente não identificado" at bounding box center [210, 84] width 72 height 7
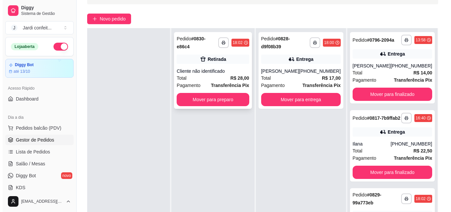
scroll to position [33, 0]
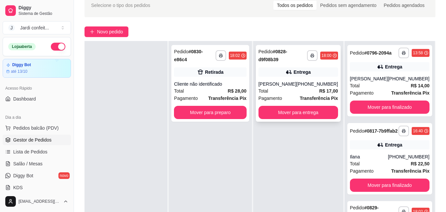
click at [279, 65] on div "**********" at bounding box center [298, 83] width 85 height 77
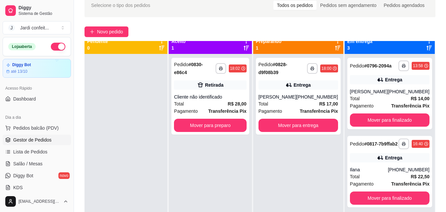
scroll to position [0, 0]
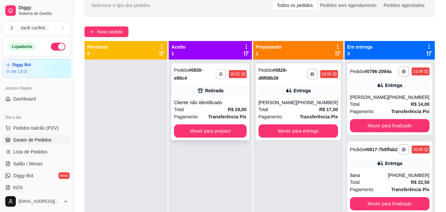
click at [226, 72] on button "button" at bounding box center [221, 74] width 10 height 10
click at [217, 96] on button "Impressora" at bounding box center [208, 94] width 48 height 11
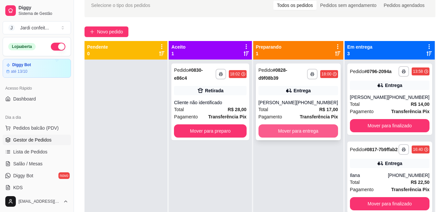
click at [317, 132] on button "Mover para entrega" at bounding box center [298, 130] width 80 height 13
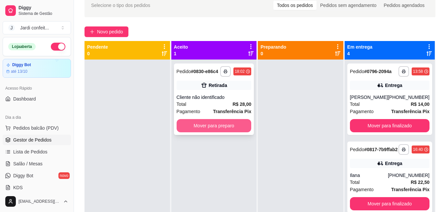
click at [237, 125] on button "Mover para preparo" at bounding box center [214, 125] width 75 height 13
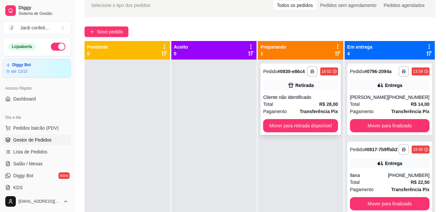
click at [309, 130] on button "Mover para retirada disponível" at bounding box center [300, 125] width 75 height 13
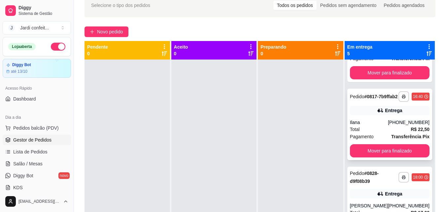
scroll to position [29, 0]
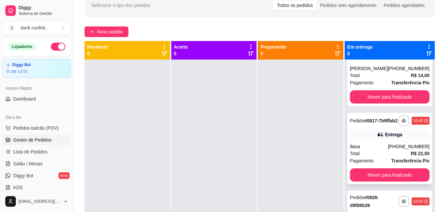
click at [411, 156] on strong "R$ 22,50" at bounding box center [420, 153] width 19 height 5
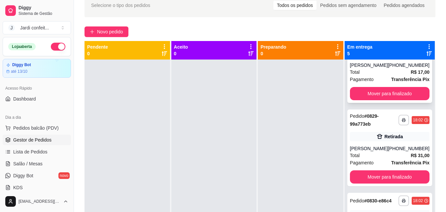
scroll to position [194, 0]
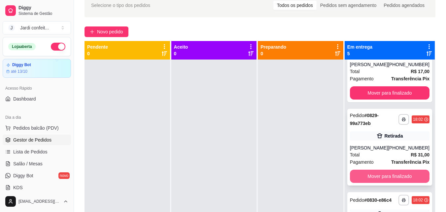
click at [404, 183] on button "Mover para finalizado" at bounding box center [390, 175] width 80 height 13
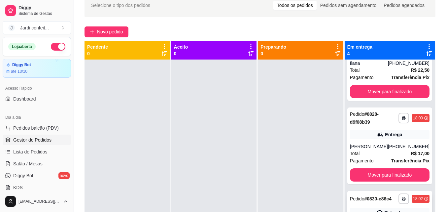
scroll to position [18, 0]
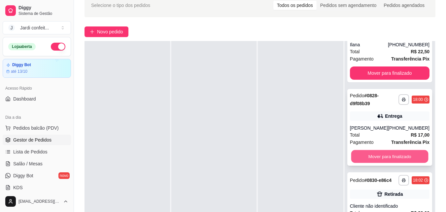
click at [402, 151] on button "Mover para finalizado" at bounding box center [389, 156] width 77 height 13
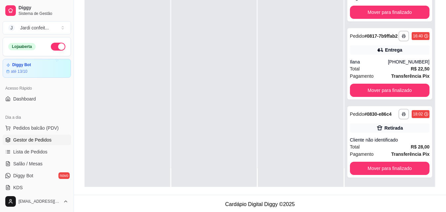
scroll to position [101, 0]
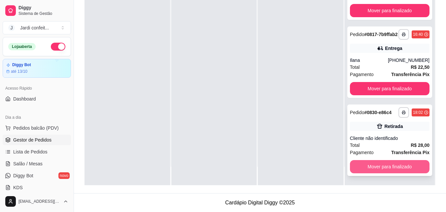
click at [400, 165] on button "Mover para finalizado" at bounding box center [390, 166] width 80 height 13
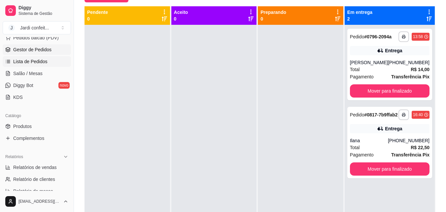
scroll to position [99, 0]
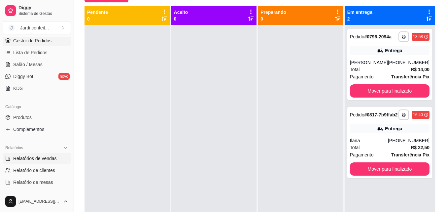
click at [41, 157] on span "Relatórios de vendas" at bounding box center [35, 158] width 44 height 7
select select "ALL"
select select "0"
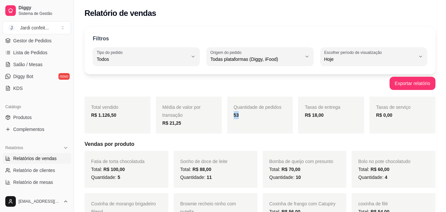
drag, startPoint x: 243, startPoint y: 115, endPoint x: 231, endPoint y: 115, distance: 11.2
click at [231, 115] on div "Quantidade de pedidos 53" at bounding box center [260, 114] width 66 height 37
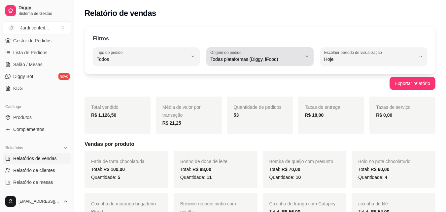
click at [301, 54] on div "Todas plataformas (Diggy, iFood)" at bounding box center [255, 56] width 91 height 13
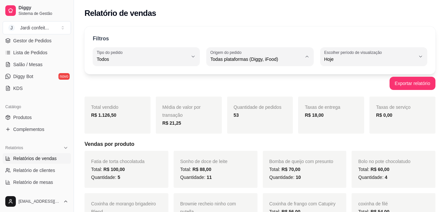
click at [361, 77] on div "Exportar relatório" at bounding box center [260, 83] width 351 height 13
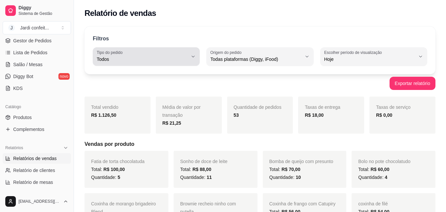
click at [182, 61] on span "Todos" at bounding box center [142, 59] width 91 height 7
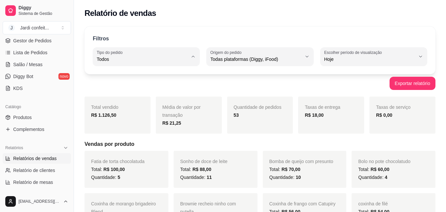
click at [144, 88] on span "Entrega" at bounding box center [143, 86] width 86 height 6
type input "DELIVERY"
select select "DELIVERY"
drag, startPoint x: 230, startPoint y: 115, endPoint x: 223, endPoint y: 115, distance: 7.3
click at [223, 115] on div "Total vendido R$ 617,00 Média de valor por transação R$ 23,73 Quantidade de ped…" at bounding box center [260, 114] width 351 height 37
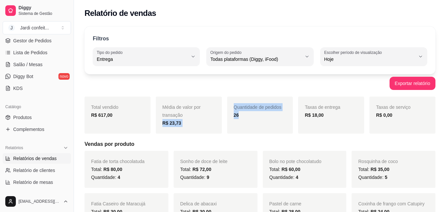
click at [250, 125] on div "Quantidade de pedidos 26" at bounding box center [260, 114] width 66 height 37
drag, startPoint x: 71, startPoint y: 119, endPoint x: 70, endPoint y: 132, distance: 12.7
click at [70, 132] on div "Diggy Sistema de Gestão J Jardi confeit ... Loja aberta Diggy Bot até 13/10 Ace…" at bounding box center [37, 106] width 74 height 212
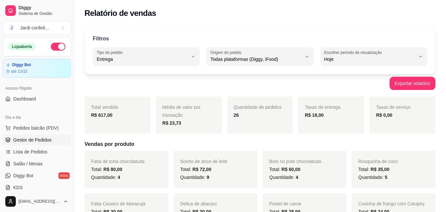
click at [41, 145] on link "Gestor de Pedidos" at bounding box center [37, 139] width 68 height 11
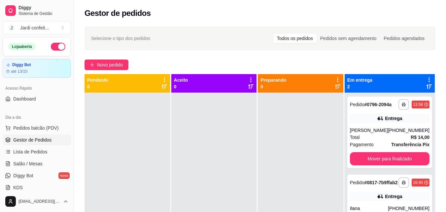
click at [46, 140] on span "Gestor de Pedidos" at bounding box center [32, 139] width 38 height 7
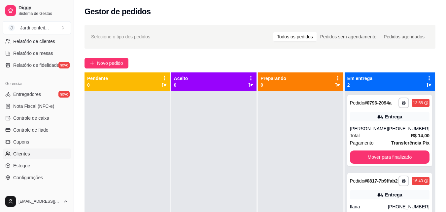
scroll to position [233, 0]
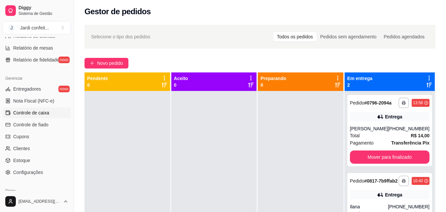
click at [57, 116] on link "Controle de caixa" at bounding box center [37, 112] width 68 height 11
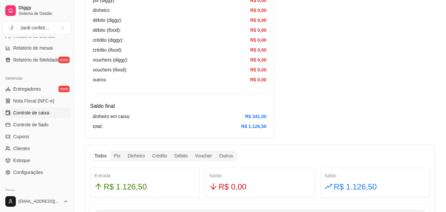
scroll to position [231, 0]
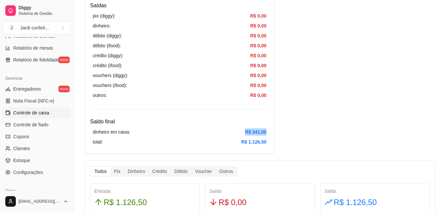
drag, startPoint x: 254, startPoint y: 129, endPoint x: 244, endPoint y: 129, distance: 10.3
click at [241, 130] on div "dinheiro em caixa: R$ 341,00" at bounding box center [180, 131] width 174 height 7
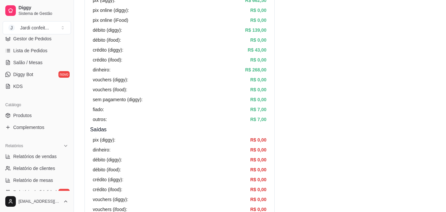
scroll to position [0, 0]
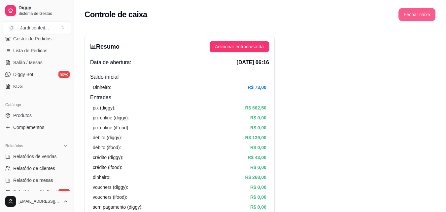
click at [423, 18] on button "Fechar caixa" at bounding box center [416, 14] width 37 height 13
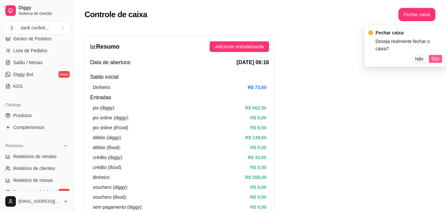
click at [436, 55] on span "Sim" at bounding box center [435, 58] width 8 height 7
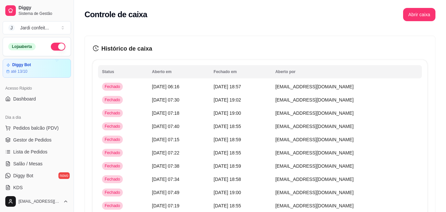
click at [52, 46] on button "button" at bounding box center [58, 47] width 15 height 8
